Goal: Register for event/course

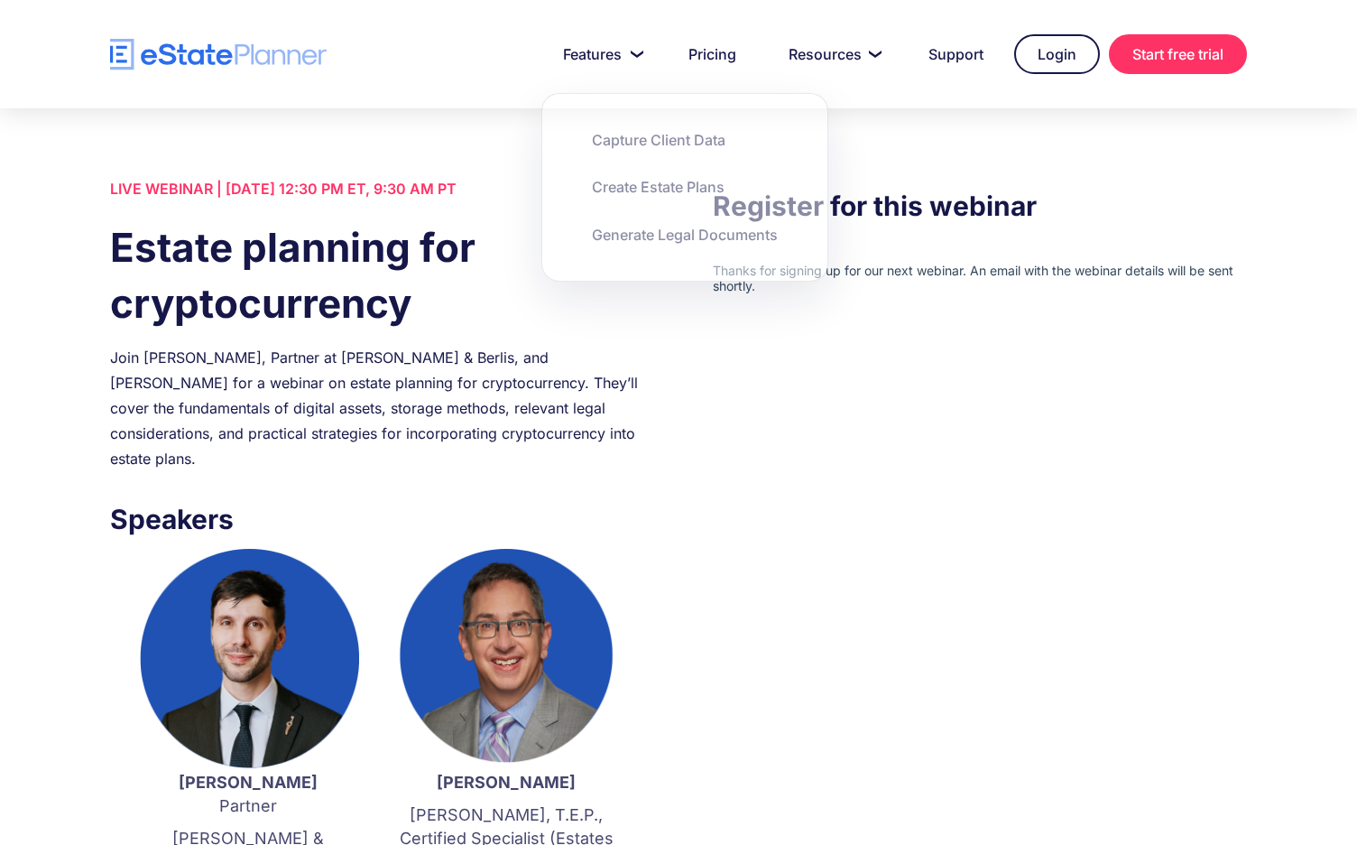
click at [274, 65] on img "home" at bounding box center [218, 55] width 217 height 32
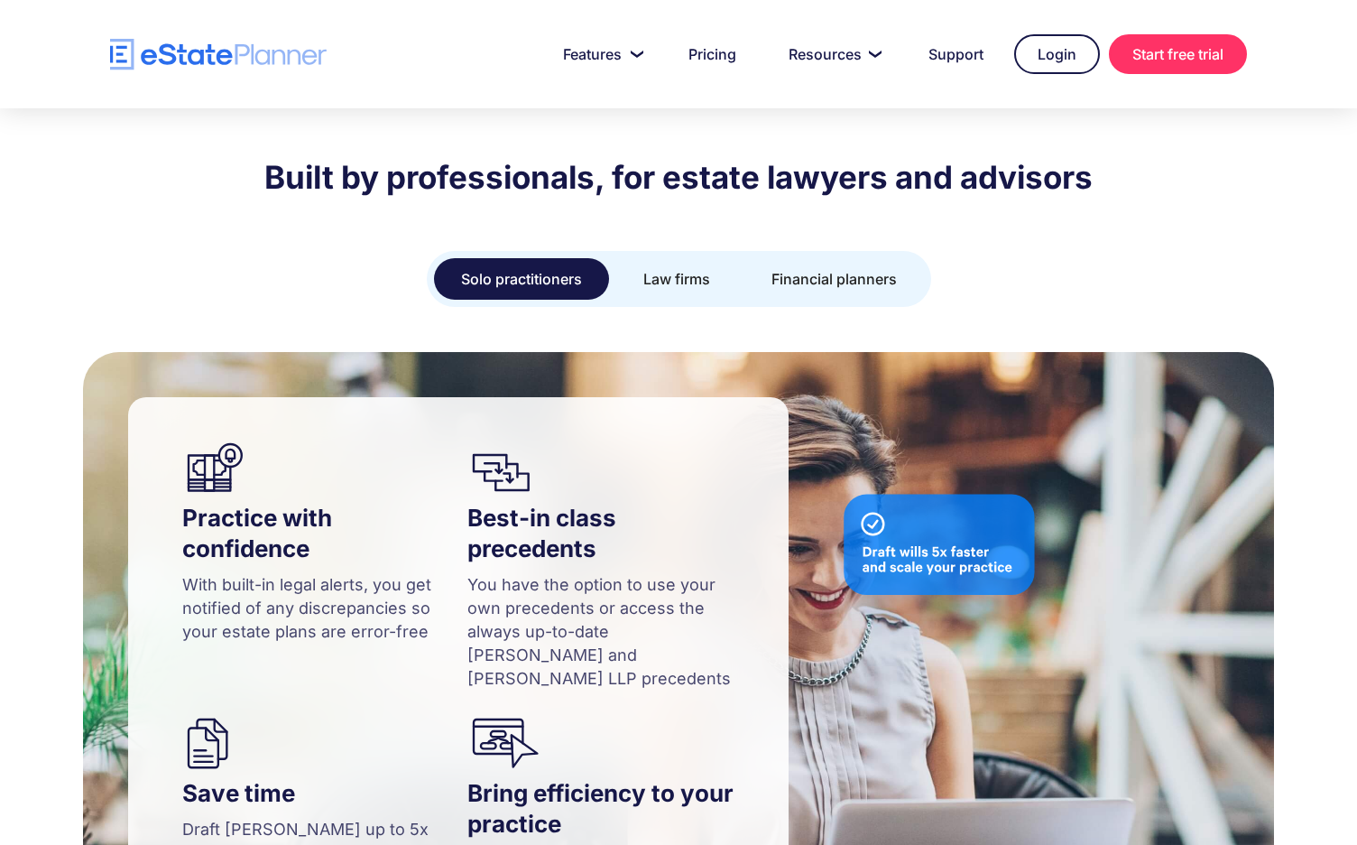
scroll to position [1895, 0]
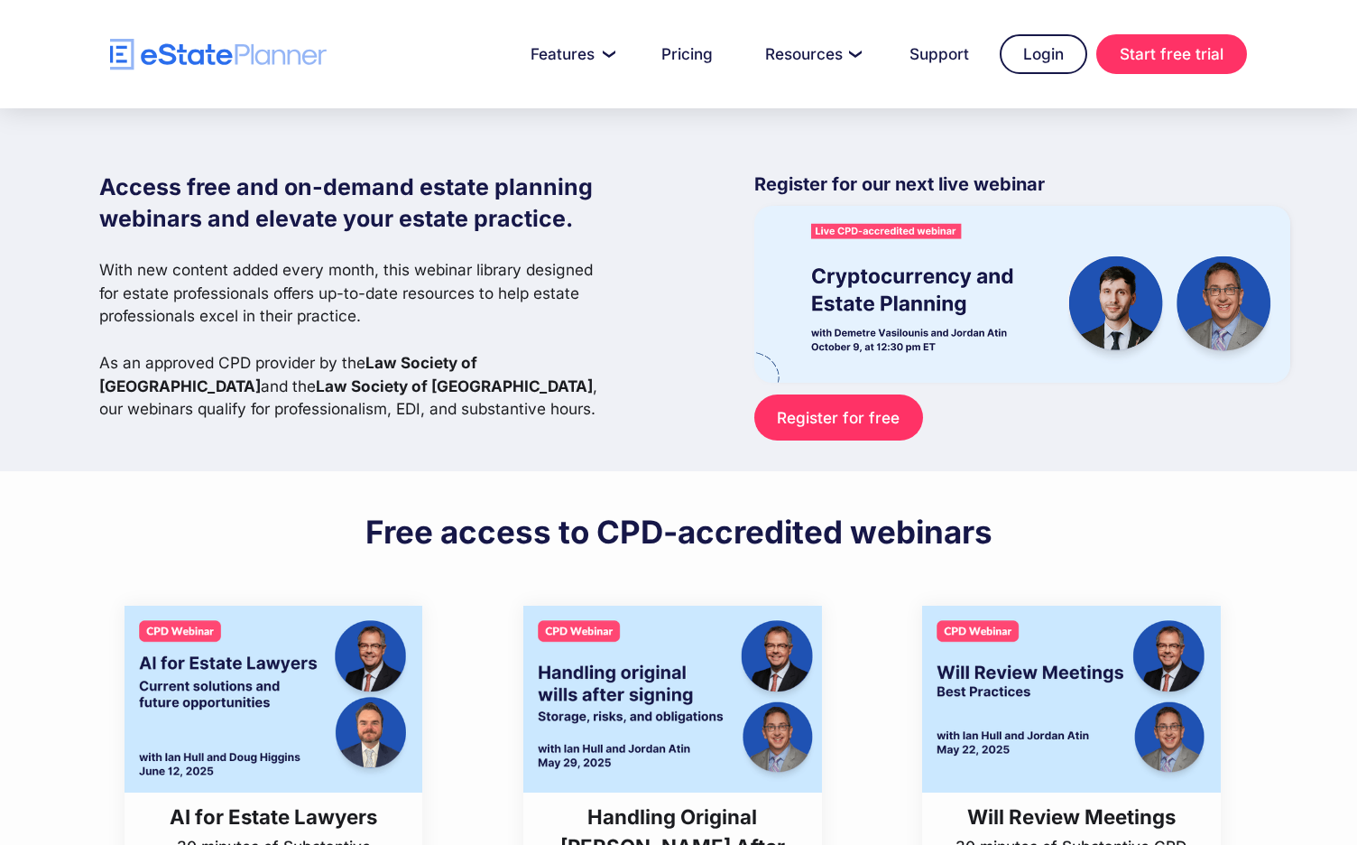
click at [829, 411] on link "Register for free" at bounding box center [838, 417] width 169 height 46
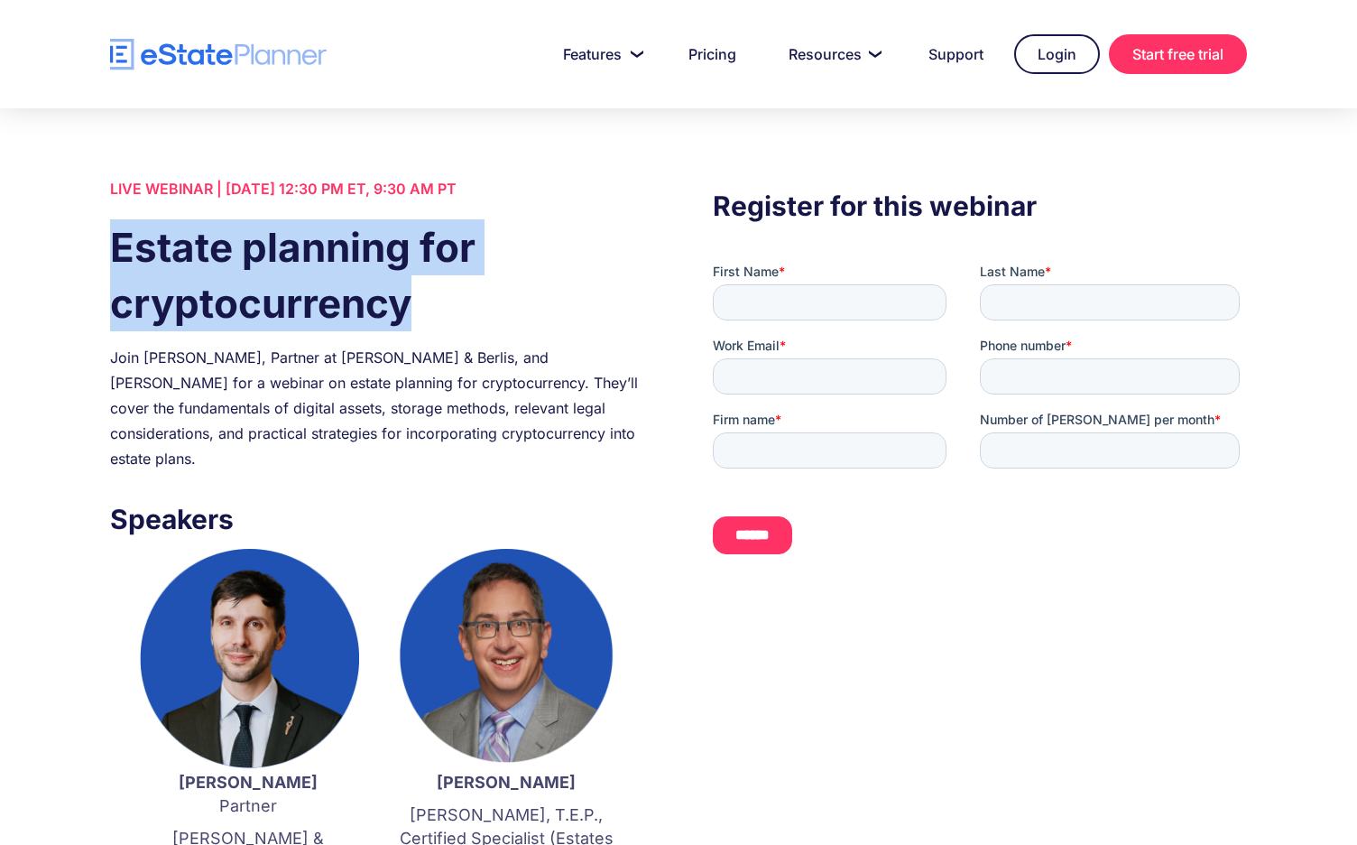
drag, startPoint x: 413, startPoint y: 303, endPoint x: 116, endPoint y: 234, distance: 304.9
click at [116, 234] on h1 "Estate planning for cryptocurrency" at bounding box center [377, 275] width 534 height 112
copy h1 "Estate planning for cryptocurrency"
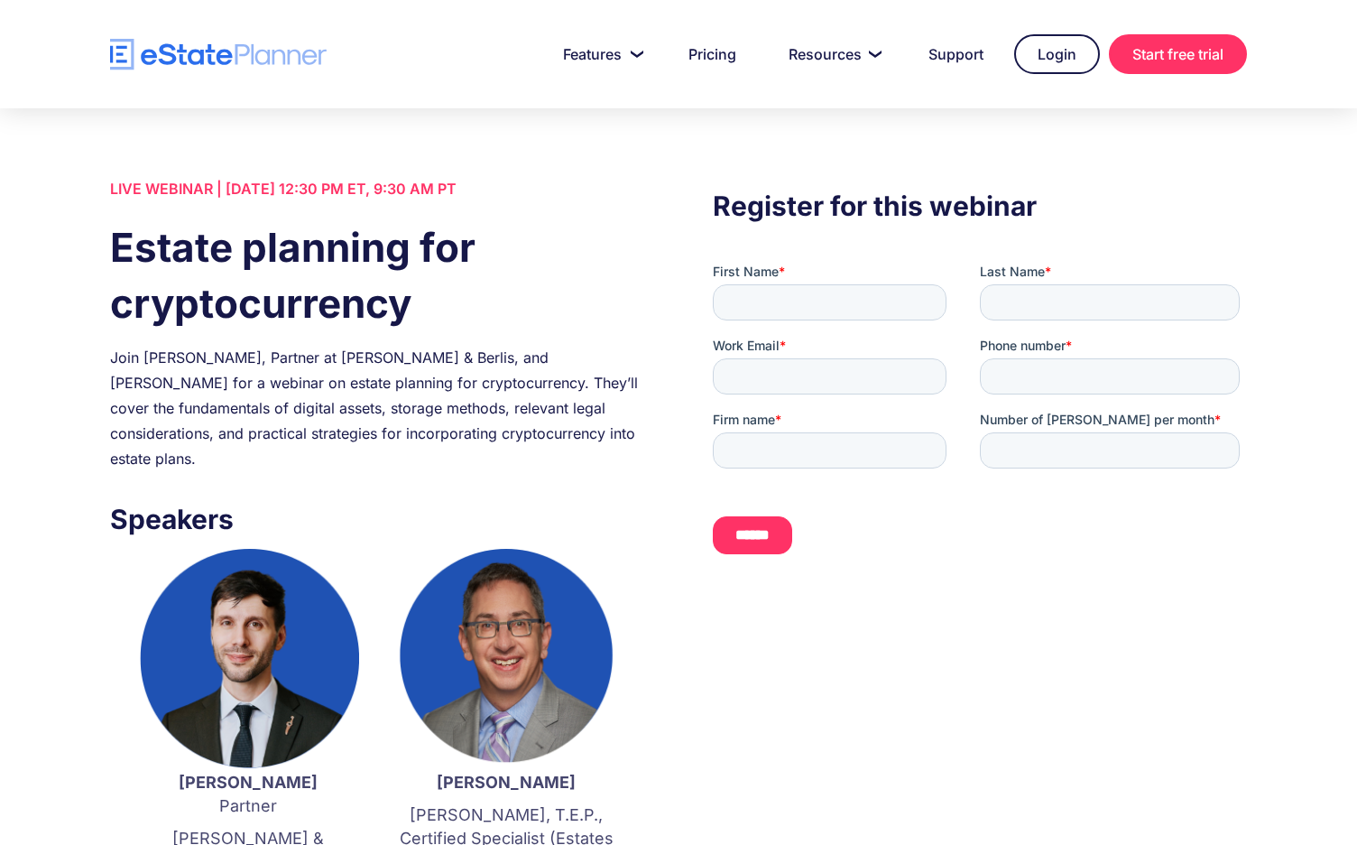
click at [511, 355] on div "Join [PERSON_NAME], Partner at [PERSON_NAME] & Berlis, and [PERSON_NAME] for a …" at bounding box center [377, 408] width 534 height 126
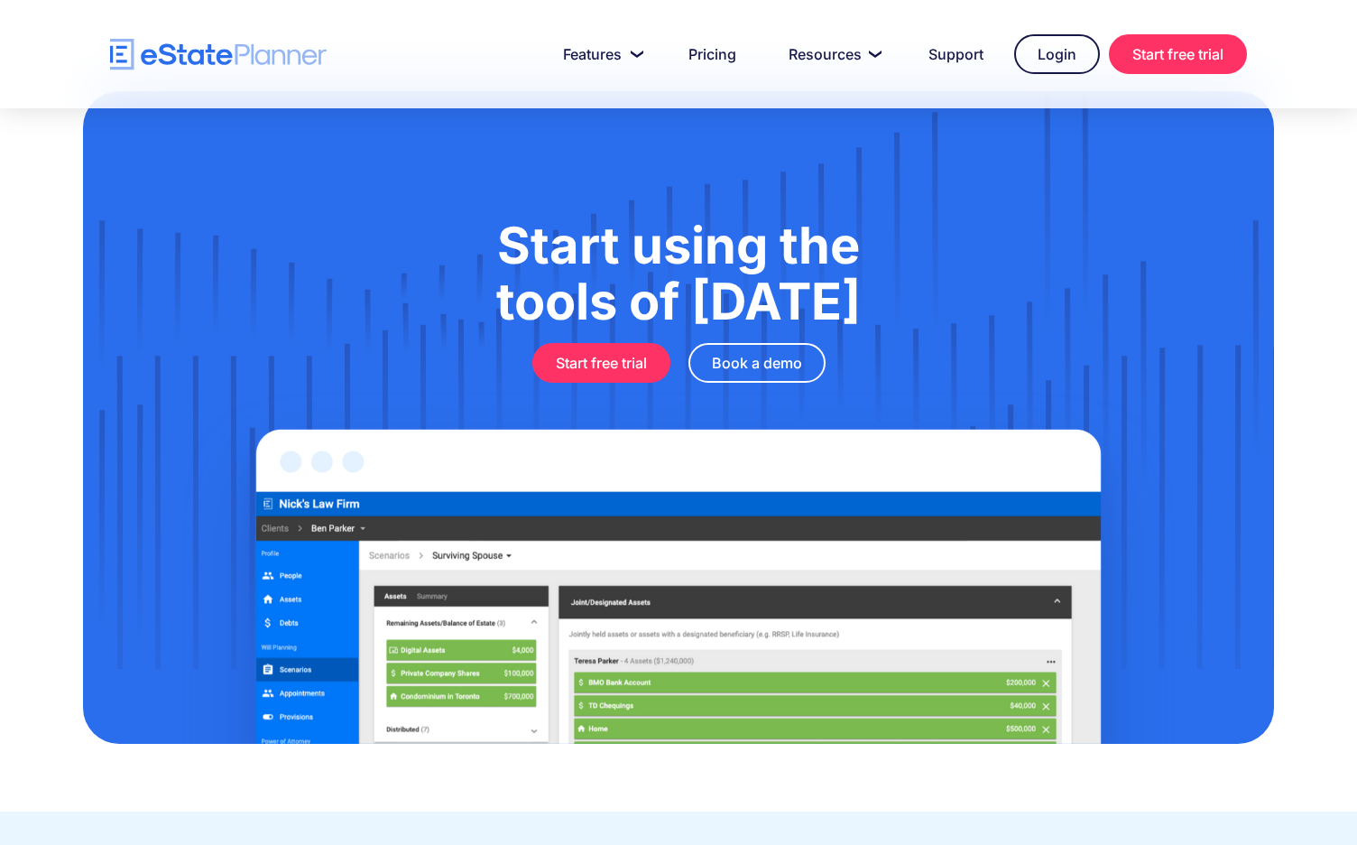
scroll to position [1444, 0]
